Goal: Entertainment & Leisure: Consume media (video, audio)

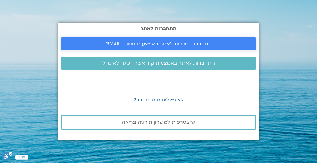
click at [169, 43] on span "התחברות מיידית לאתר באמצעות חשבון GMAIL" at bounding box center [158, 44] width 106 height 6
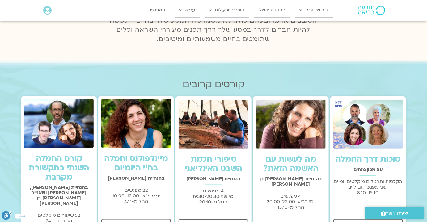
scroll to position [112, 0]
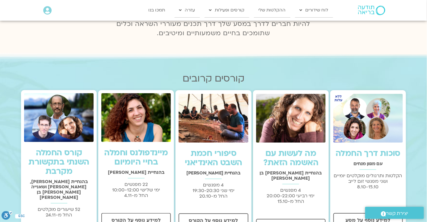
click at [313, 151] on link "סוכות דרך החמלה" at bounding box center [368, 153] width 65 height 11
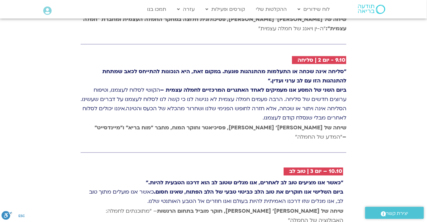
scroll to position [1012, 0]
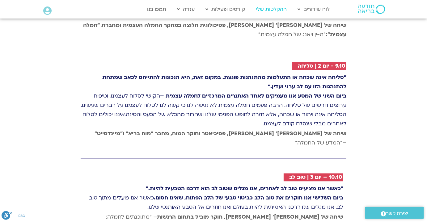
click at [274, 11] on link "ההקלטות שלי" at bounding box center [271, 9] width 37 height 12
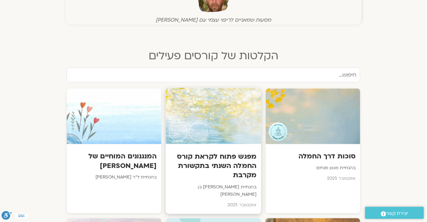
scroll to position [309, 0]
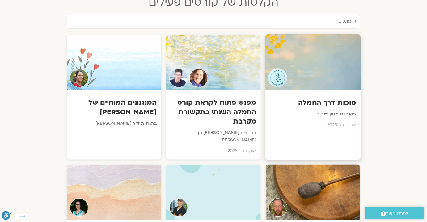
click at [336, 60] on div at bounding box center [313, 62] width 96 height 56
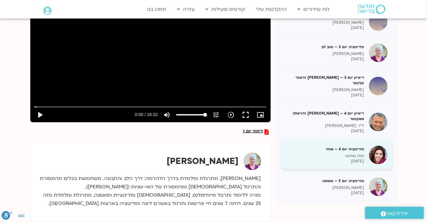
scroll to position [112, 0]
click at [354, 153] on p "אלה טולנאי" at bounding box center [326, 155] width 78 height 5
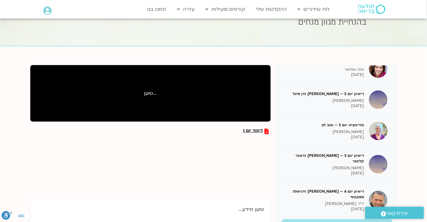
scroll to position [112, 0]
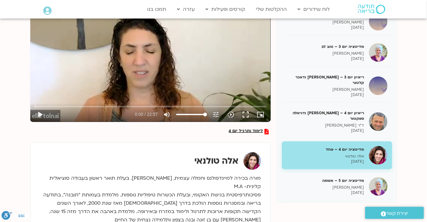
click at [177, 77] on div "Skip Ad 14:30 play_arrow 0:00 / 22:57 volume_up Mute tune Resolution Auto 240p …" at bounding box center [150, 54] width 241 height 135
drag, startPoint x: 246, startPoint y: 113, endPoint x: 246, endPoint y: 148, distance: 35.6
click at [247, 114] on button "fullscreen" at bounding box center [246, 114] width 15 height 15
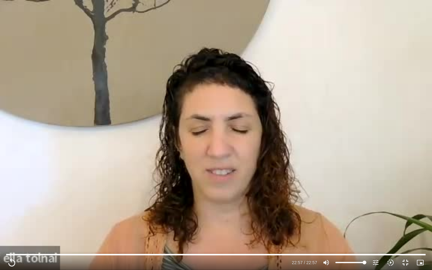
click at [145, 111] on div "Skip Ad 18:42 replay 22:57 / 22:57 volume_up Mute tune Resolution Auto 240p slo…" at bounding box center [216, 135] width 432 height 270
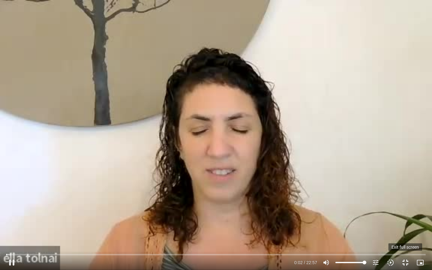
drag, startPoint x: 237, startPoint y: 230, endPoint x: 406, endPoint y: 261, distance: 172.3
click at [406, 261] on button "fullscreen_exit" at bounding box center [405, 262] width 15 height 15
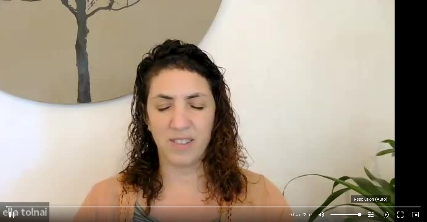
type input "4.817588"
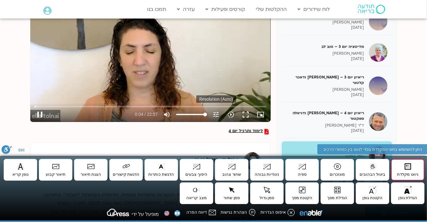
type input "5.032419"
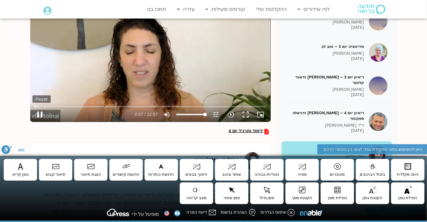
click at [41, 113] on button "pause" at bounding box center [39, 114] width 15 height 15
type input "7.847476"
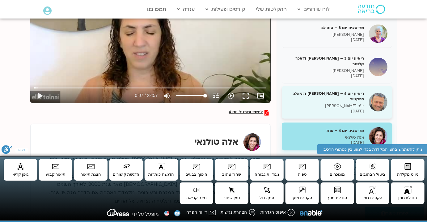
scroll to position [140, 0]
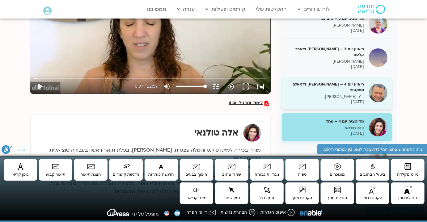
click at [354, 94] on p "ד"ר אסף סטי אל בר" at bounding box center [326, 96] width 78 height 5
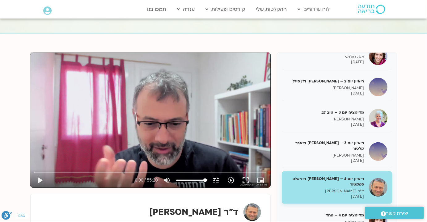
scroll to position [56, 0]
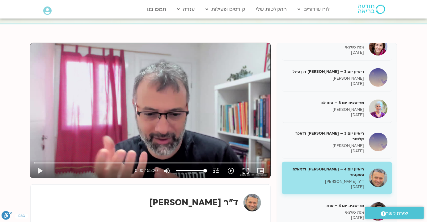
drag, startPoint x: 242, startPoint y: 169, endPoint x: 242, endPoint y: 203, distance: 33.1
click at [242, 169] on button "fullscreen" at bounding box center [246, 171] width 15 height 15
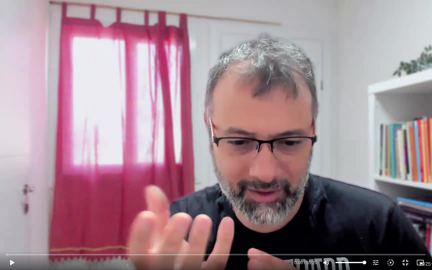
click at [224, 142] on div "Skip Ad 48:09 play_arrow 0:00 / 55:20 volume_up Mute tune Resolution Auto 480p …" at bounding box center [216, 135] width 432 height 270
click at [171, 239] on div "Skip Ad 48:09 pause 7:31 / 55:20 volume_up Mute tune Resolution Auto 720p slow_…" at bounding box center [216, 135] width 432 height 270
click at [169, 187] on div "Skip Ad 48:09 play_arrow 7:31 / 55:20 volume_up Mute tune Resolution Auto 720p …" at bounding box center [216, 135] width 432 height 270
click at [240, 135] on div "Skip Ad 48:09 pause 7:32 / 55:20 volume_up Mute tune Resolution Auto 720p slow_…" at bounding box center [216, 135] width 432 height 270
click at [237, 135] on div "Skip Ad 48:09 play_arrow 7:32 / 55:20 volume_up Mute tune Resolution Auto 720p …" at bounding box center [216, 135] width 432 height 270
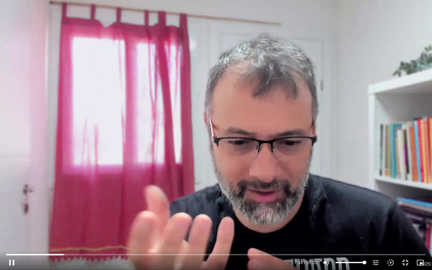
drag, startPoint x: 238, startPoint y: 143, endPoint x: 264, endPoint y: 158, distance: 29.4
click at [240, 144] on div "Skip Ad 48:09 pause 7:33 / 55:20 volume_up Mute tune Resolution Auto 720p slow_…" at bounding box center [216, 135] width 432 height 270
type input "453.449687"
click at [409, 263] on button "fullscreen_exit" at bounding box center [405, 262] width 15 height 15
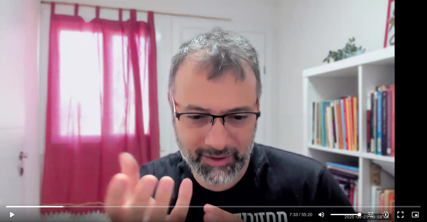
scroll to position [84, 0]
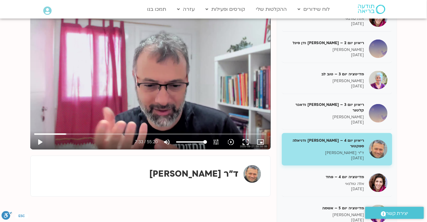
scroll to position [84, 0]
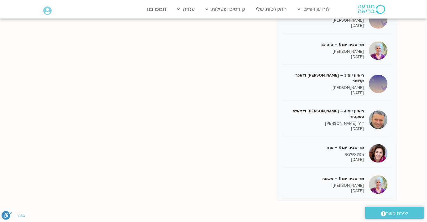
scroll to position [112, 0]
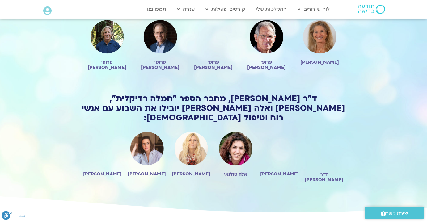
scroll to position [478, 0]
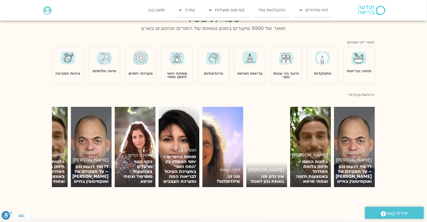
scroll to position [393, 0]
